Goal: Task Accomplishment & Management: Use online tool/utility

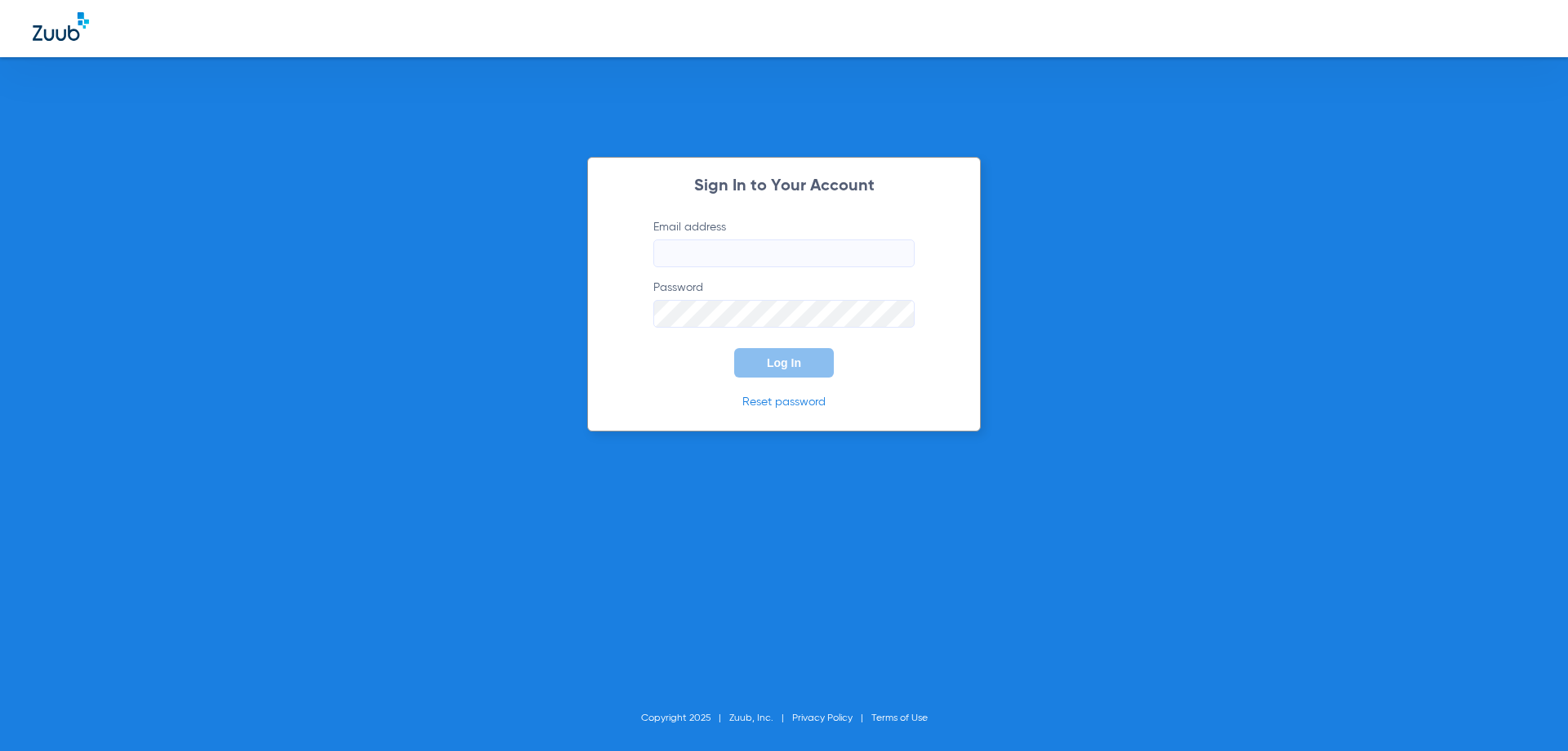
click at [685, 252] on input "Email address" at bounding box center [784, 253] width 261 height 28
paste input "[EMAIL_ADDRESS][DOMAIN_NAME]"
type input "[EMAIL_ADDRESS][DOMAIN_NAME]"
click at [689, 299] on label "Password Required" at bounding box center [784, 303] width 261 height 49
click at [735, 348] on button "Log In" at bounding box center [784, 363] width 100 height 30
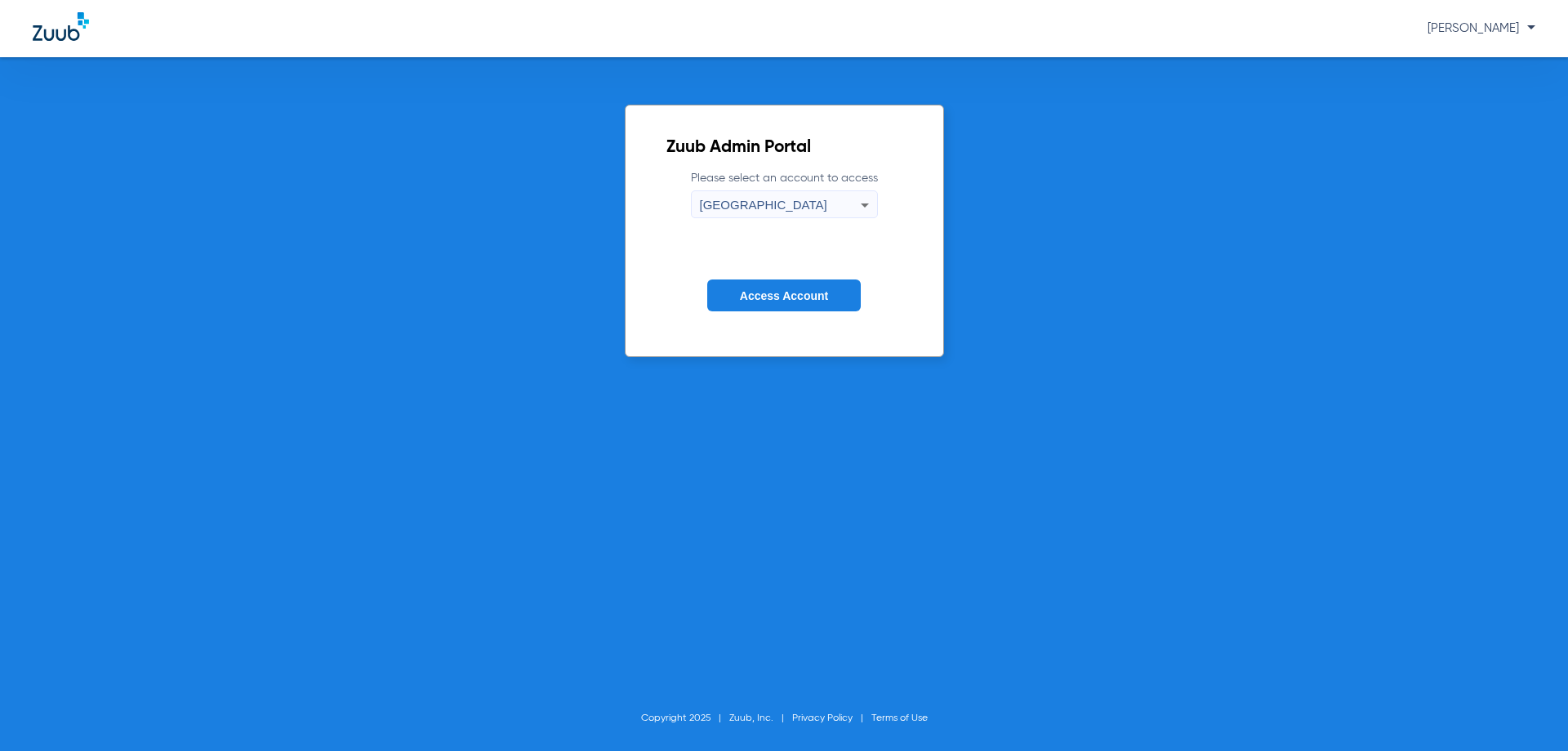
click at [764, 299] on span "Access Account" at bounding box center [784, 295] width 89 height 13
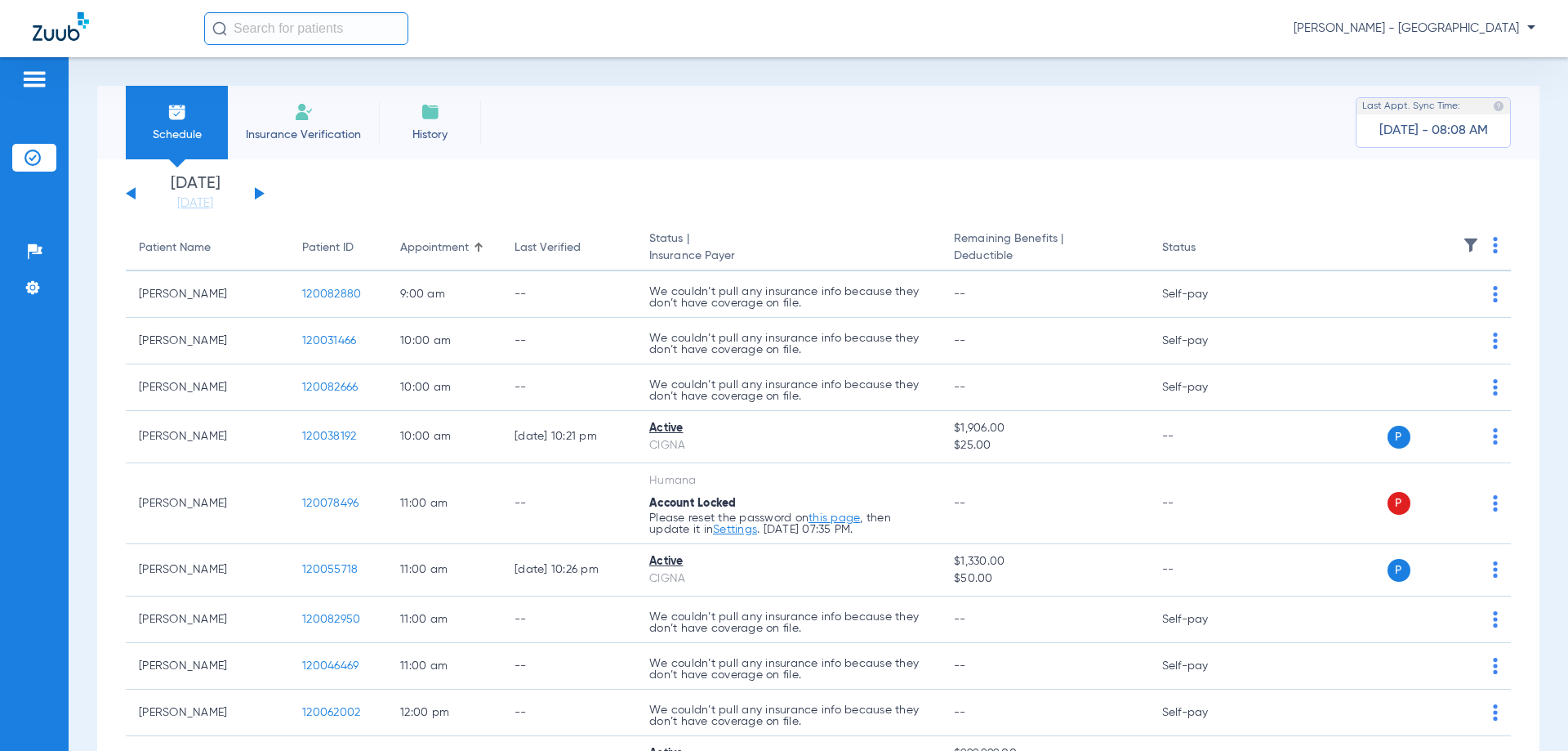
click at [1485, 250] on th at bounding box center [1386, 249] width 252 height 46
click at [1493, 246] on img at bounding box center [1496, 244] width 5 height 16
click at [1450, 324] on button "Verify All" at bounding box center [1421, 309] width 129 height 32
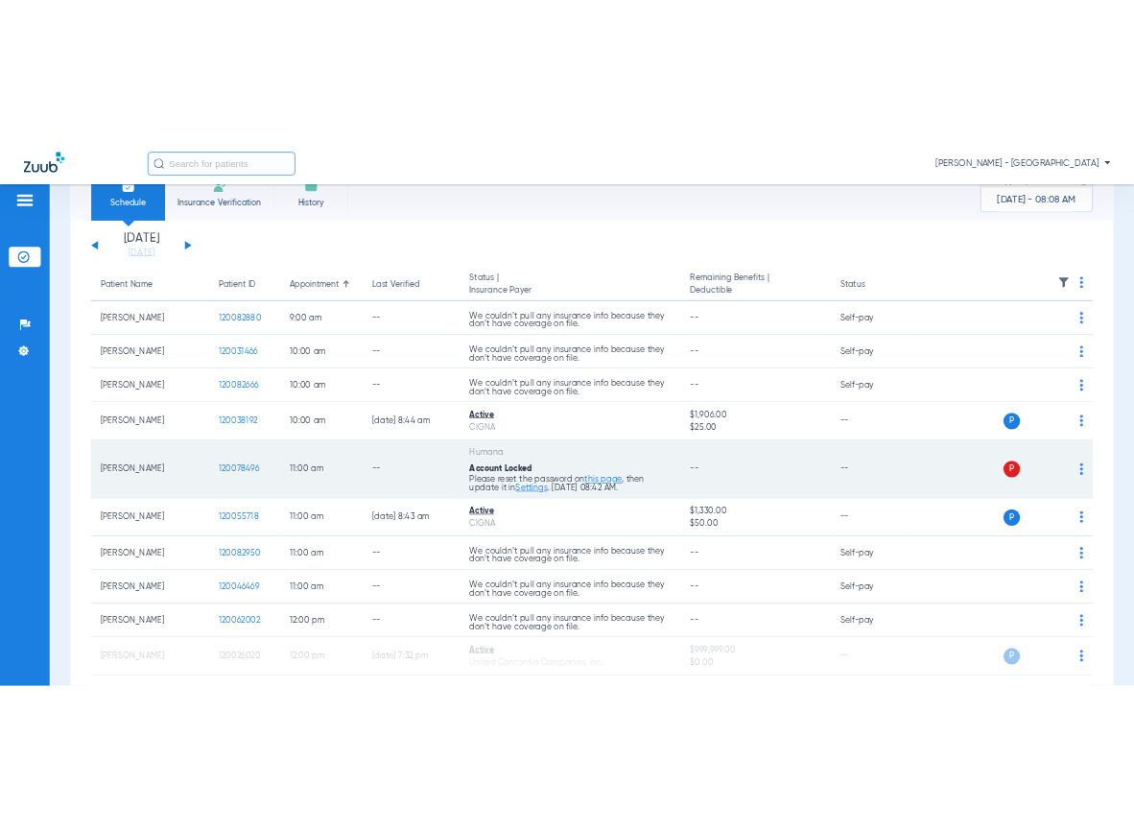
scroll to position [96, 0]
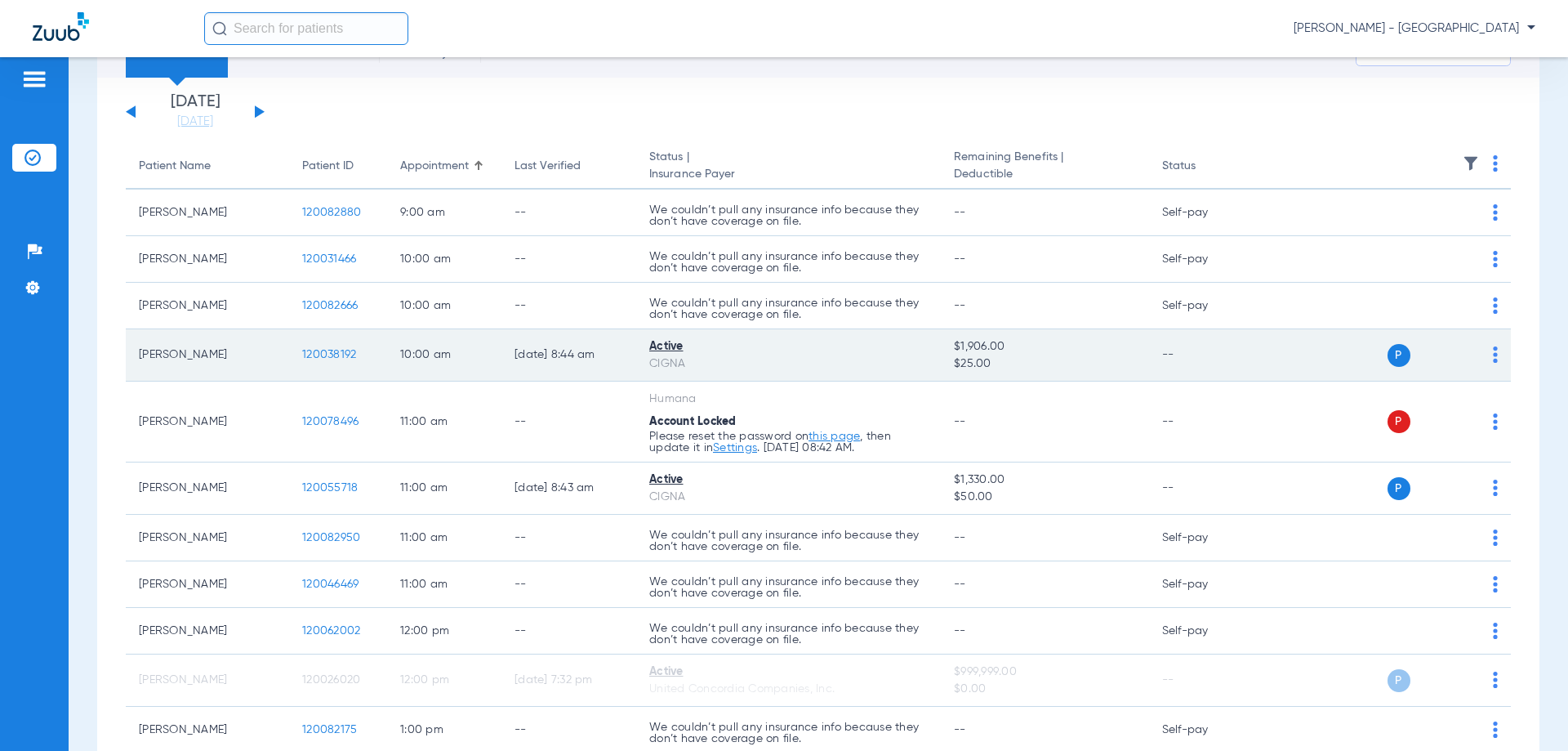
click at [346, 353] on span "120038192" at bounding box center [329, 354] width 54 height 11
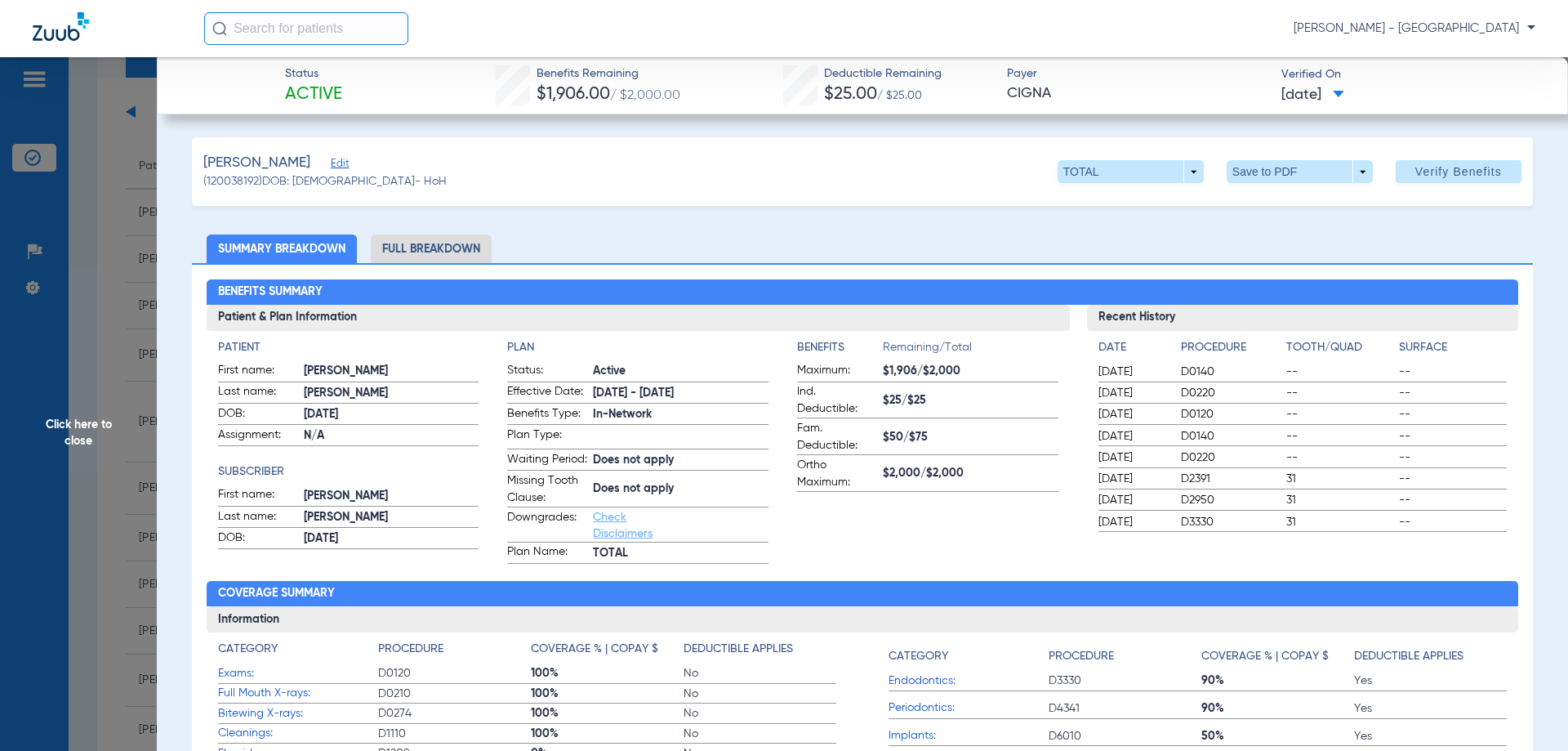
drag, startPoint x: 146, startPoint y: 212, endPoint x: 160, endPoint y: 186, distance: 29.5
click at [146, 213] on span "Click here to close" at bounding box center [78, 433] width 157 height 751
